Goal: Task Accomplishment & Management: Manage account settings

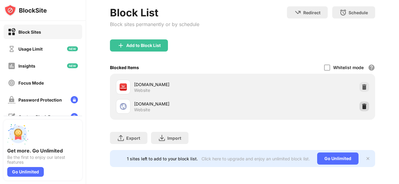
click at [362, 103] on img at bounding box center [365, 106] width 6 height 6
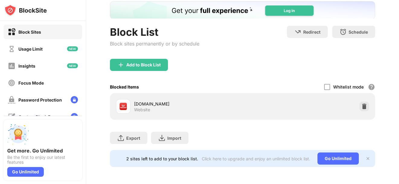
scroll to position [41, 0]
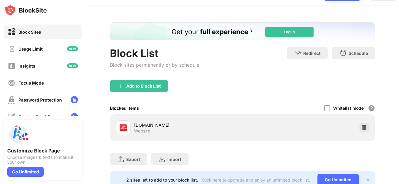
scroll to position [30, 0]
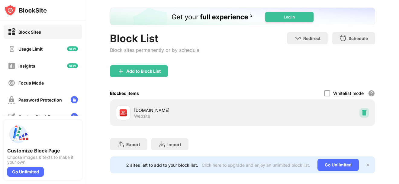
click at [362, 112] on img at bounding box center [365, 112] width 6 height 6
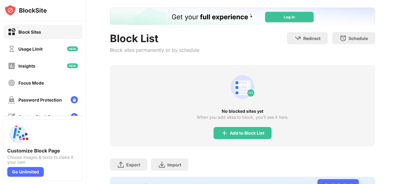
scroll to position [0, 0]
